Goal: Information Seeking & Learning: Find specific fact

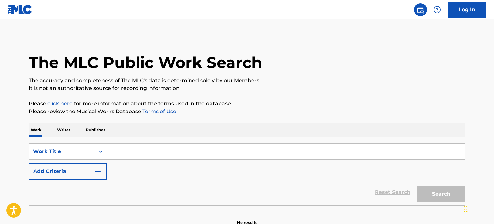
click at [125, 151] on input "Search Form" at bounding box center [286, 151] width 358 height 15
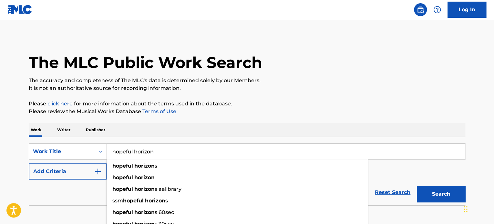
type input "hopeful horizon"
click at [92, 169] on button "Add Criteria" at bounding box center [68, 172] width 78 height 16
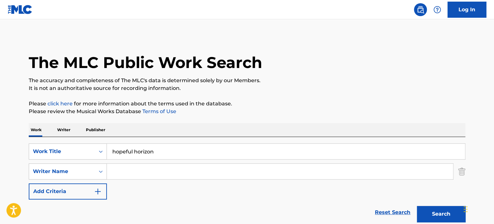
click at [122, 169] on input "Search Form" at bounding box center [280, 171] width 346 height 15
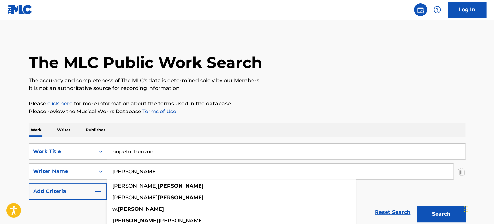
click at [122, 169] on input "[PERSON_NAME]" at bounding box center [280, 171] width 346 height 15
type input "[PERSON_NAME]"
click at [450, 215] on button "Search" at bounding box center [441, 214] width 48 height 16
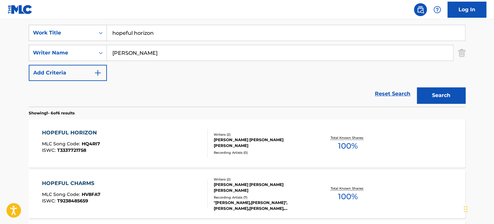
scroll to position [129, 0]
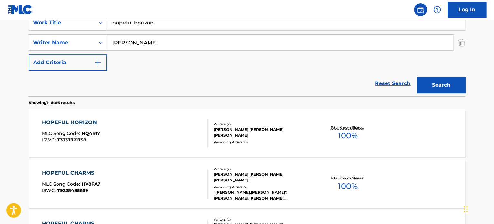
click at [171, 132] on div "HOPEFUL HORIZON MLC Song Code : HQ4RI7 ISWC : T3337721758" at bounding box center [125, 133] width 166 height 29
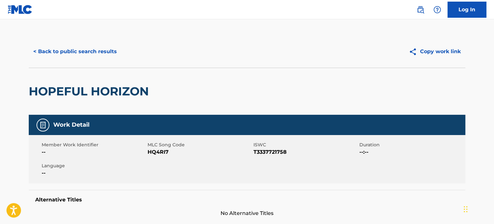
click at [107, 46] on button "< Back to public search results" at bounding box center [75, 52] width 93 height 16
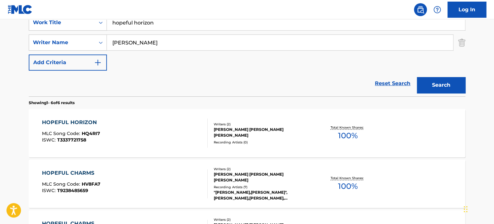
scroll to position [97, 0]
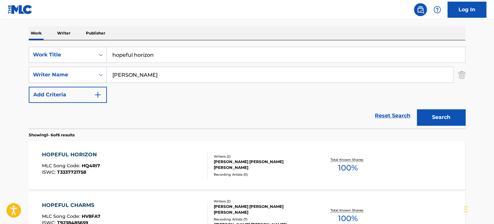
click at [138, 49] on input "hopeful horizon" at bounding box center [286, 54] width 358 height 15
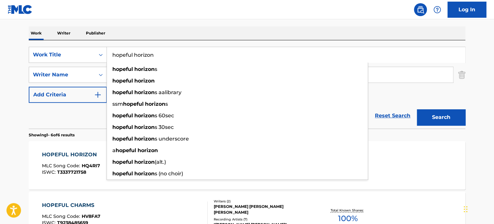
paste input "dusty pink"
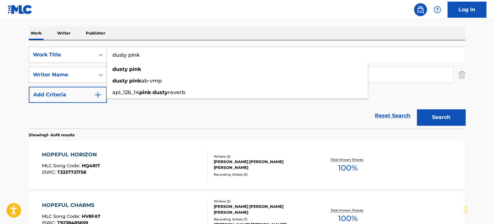
type input "dusty pink"
drag, startPoint x: 89, startPoint y: 118, endPoint x: 132, endPoint y: 95, distance: 48.5
click at [90, 118] on div "Reset Search Search" at bounding box center [247, 116] width 436 height 26
click at [138, 74] on input "[PERSON_NAME]" at bounding box center [280, 74] width 346 height 15
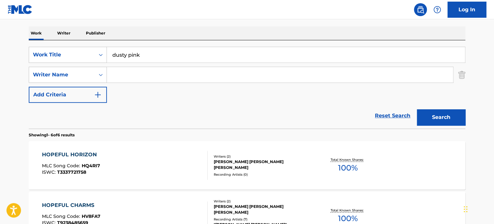
click at [417, 109] on button "Search" at bounding box center [441, 117] width 48 height 16
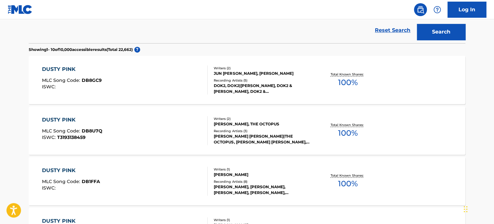
scroll to position [194, 0]
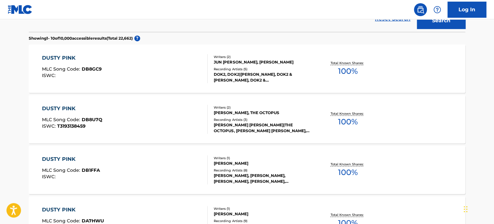
click at [176, 119] on div "DUSTY PINK MLC Song Code : DB8U7Q ISWC : T3193138459" at bounding box center [125, 119] width 166 height 29
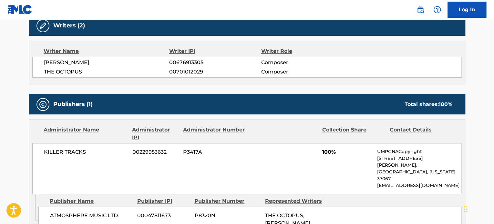
scroll to position [226, 0]
